Goal: Obtain resource: Download file/media

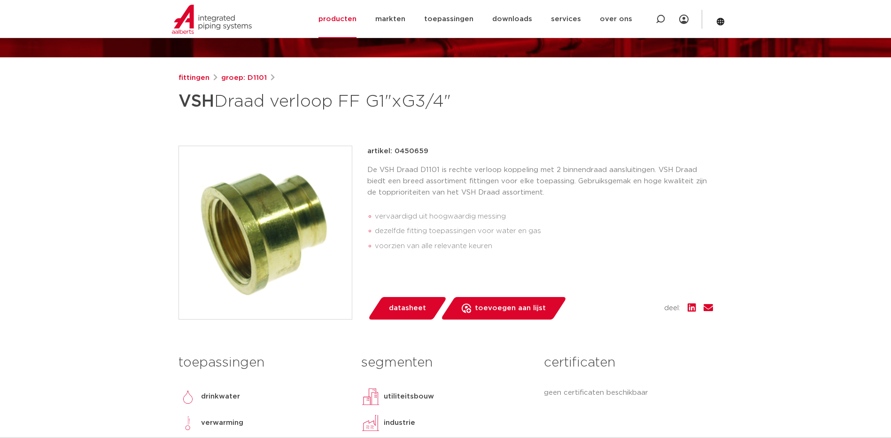
scroll to position [282, 0]
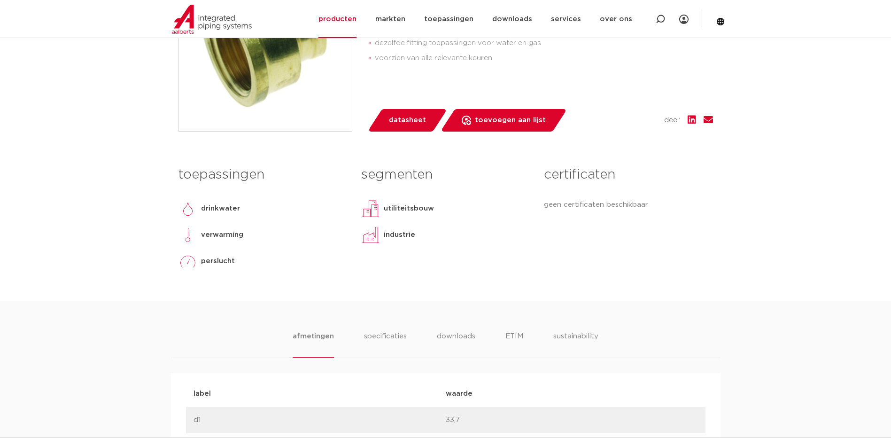
click at [413, 127] on span "datasheet" at bounding box center [407, 120] width 37 height 15
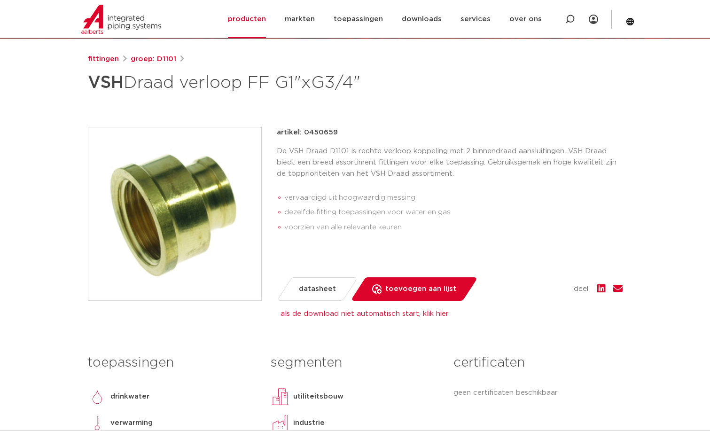
scroll to position [19, 0]
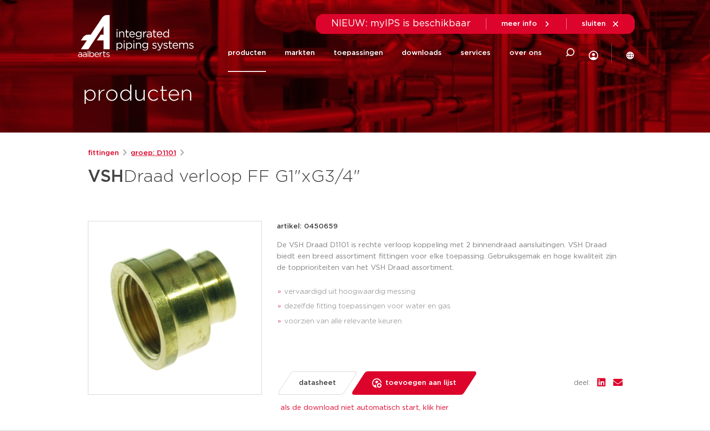
click at [146, 150] on link "groep: D1101" at bounding box center [154, 153] width 46 height 11
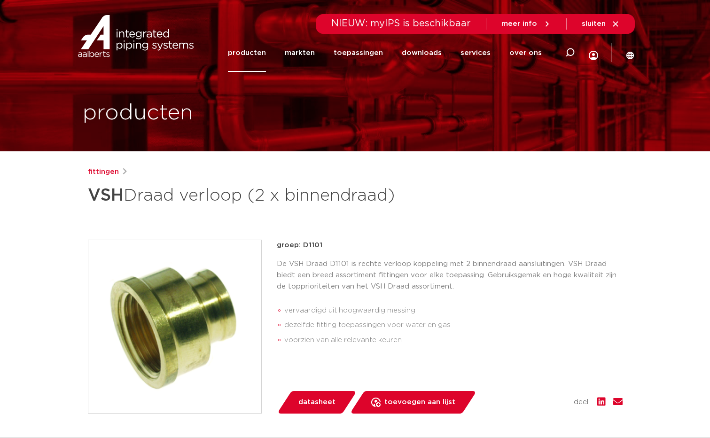
click at [459, 302] on ul "vervaardigd uit hoogwaardig messing dezelfde fitting toepassingen voor water en…" at bounding box center [450, 325] width 346 height 53
click at [438, 302] on ul "vervaardigd uit hoogwaardig messing dezelfde fitting toepassingen voor water en…" at bounding box center [450, 325] width 346 height 53
